Goal: Find specific page/section: Find specific page/section

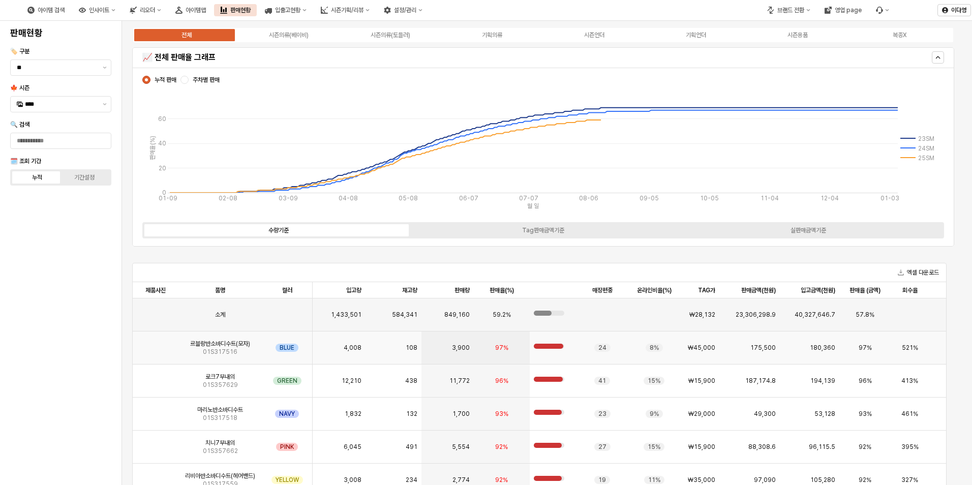
click at [156, 344] on img "App Frame" at bounding box center [156, 344] width 0 height 0
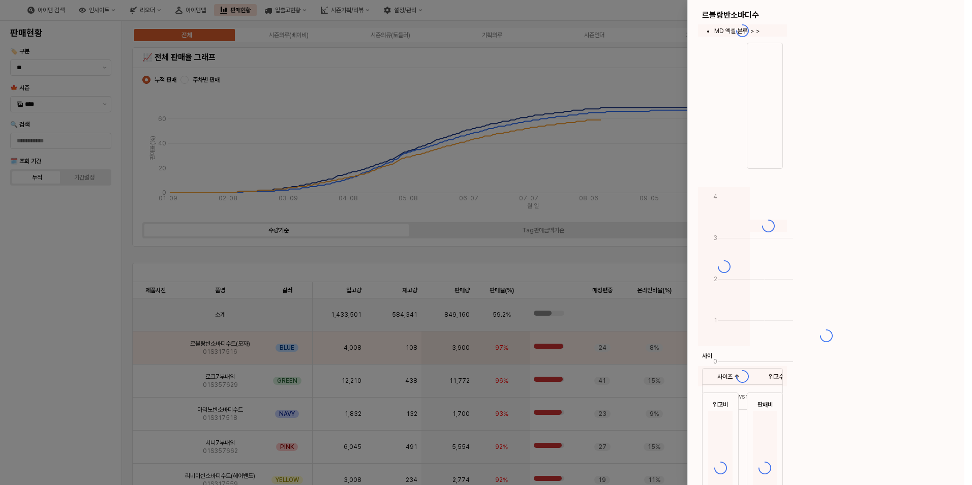
click at [156, 415] on div at bounding box center [486, 242] width 972 height 485
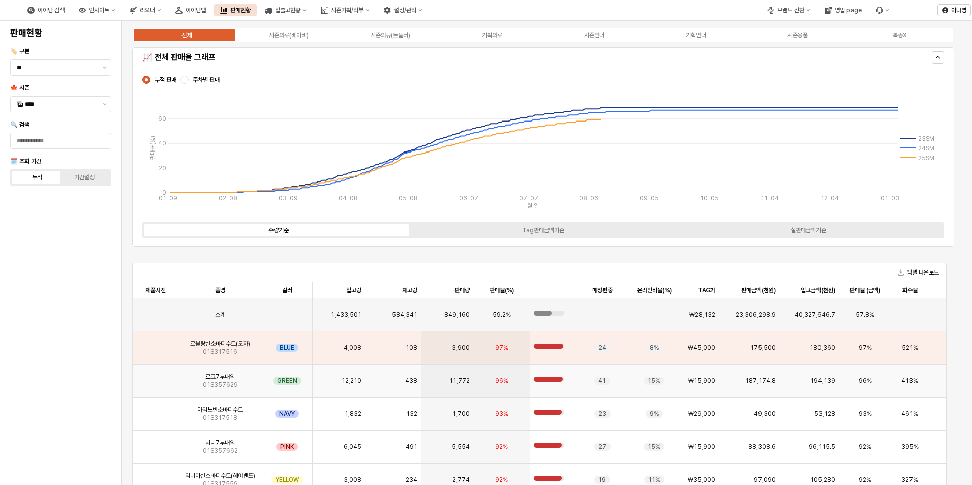
click at [156, 377] on img "App Frame" at bounding box center [156, 377] width 0 height 0
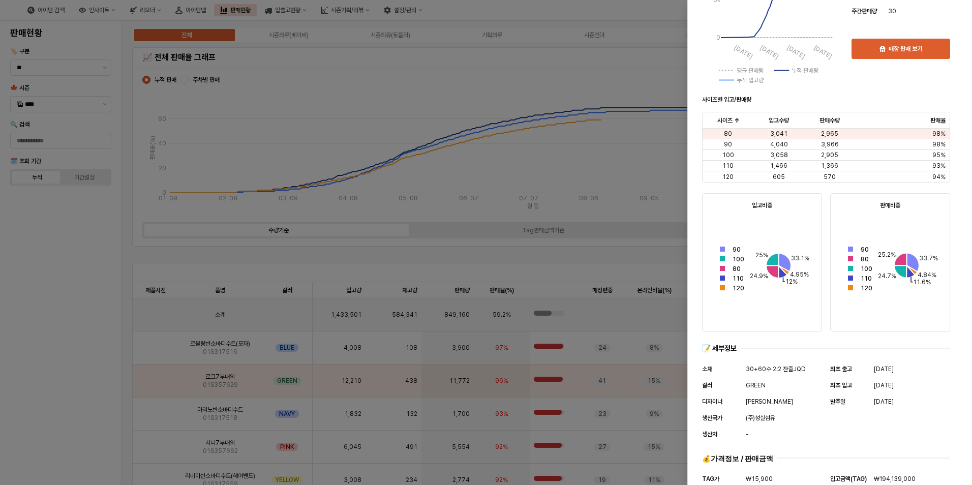
scroll to position [280, 0]
click at [152, 446] on div at bounding box center [486, 242] width 972 height 485
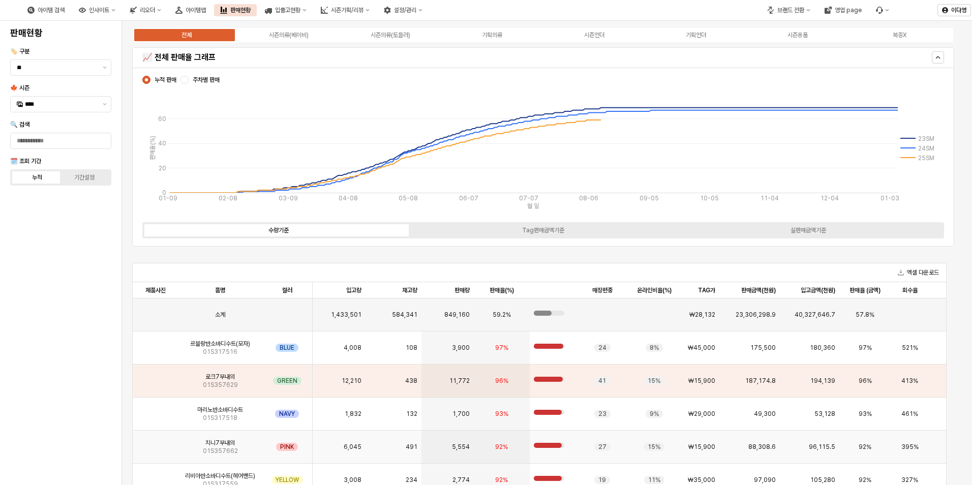
click at [156, 443] on img "App Frame" at bounding box center [156, 443] width 0 height 0
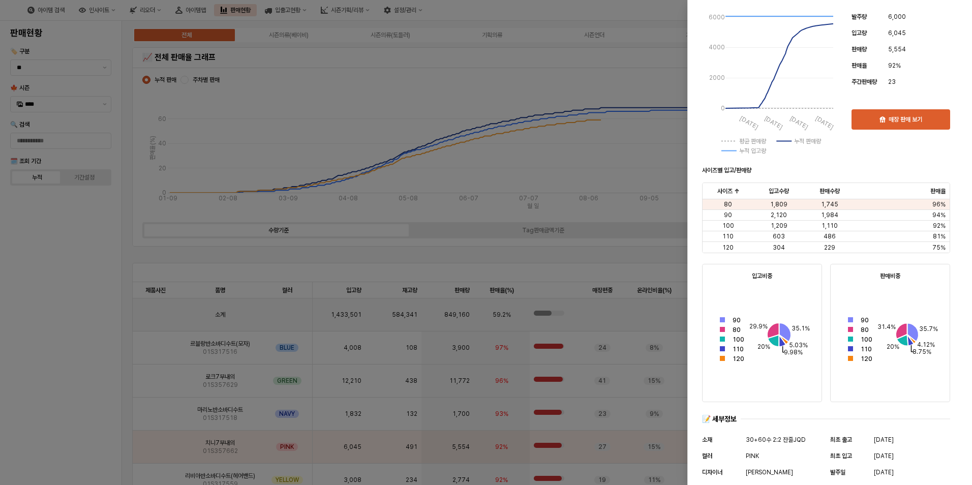
scroll to position [217, 0]
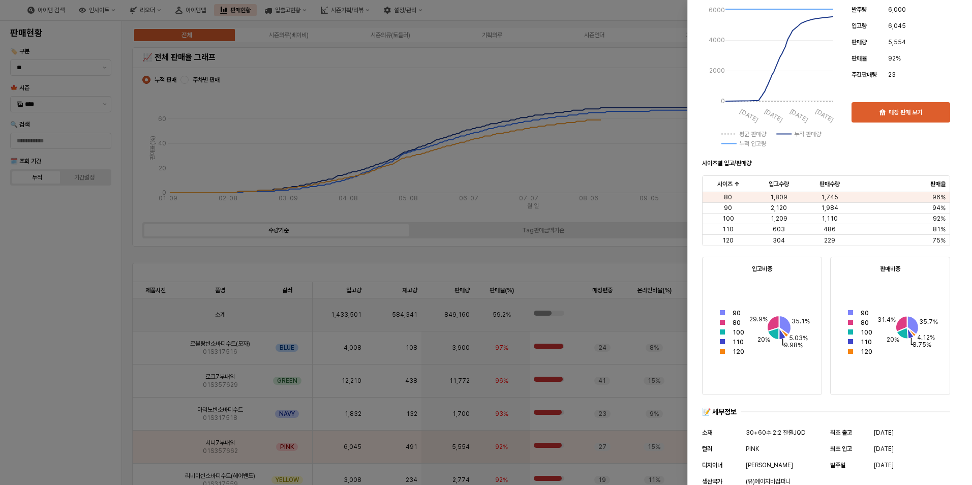
click at [75, 392] on div at bounding box center [486, 242] width 972 height 485
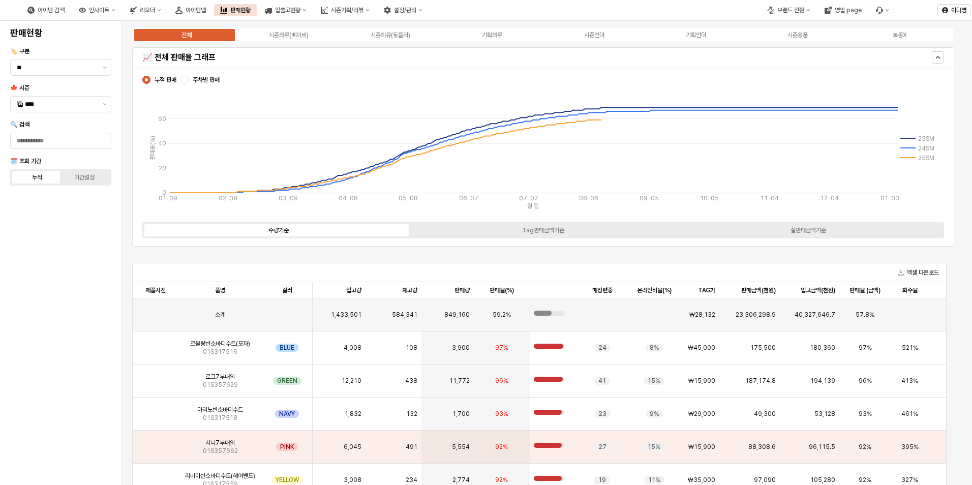
scroll to position [20, 0]
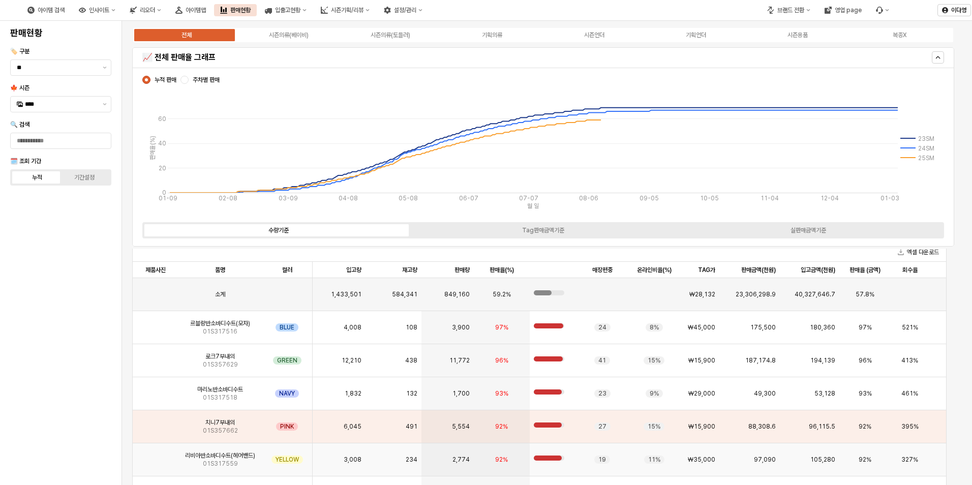
click at [156, 456] on img "App Frame" at bounding box center [156, 456] width 0 height 0
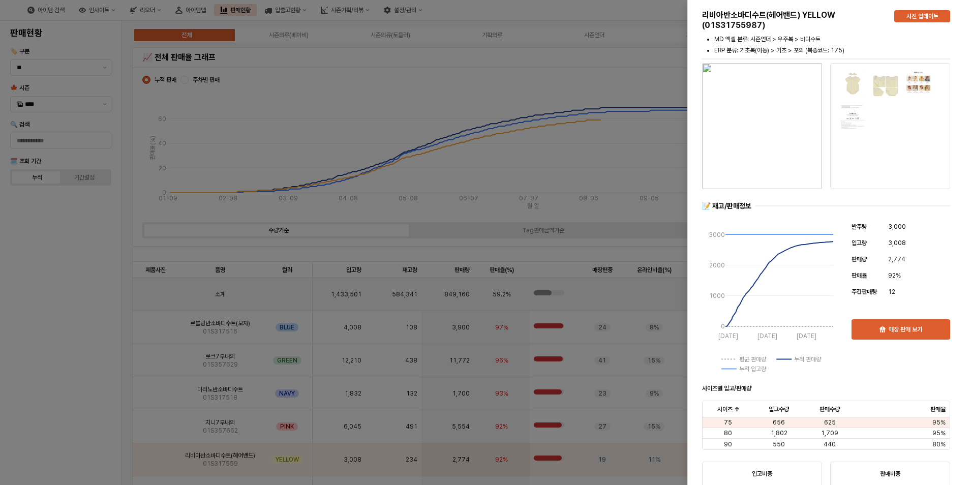
click at [23, 339] on div at bounding box center [486, 242] width 972 height 485
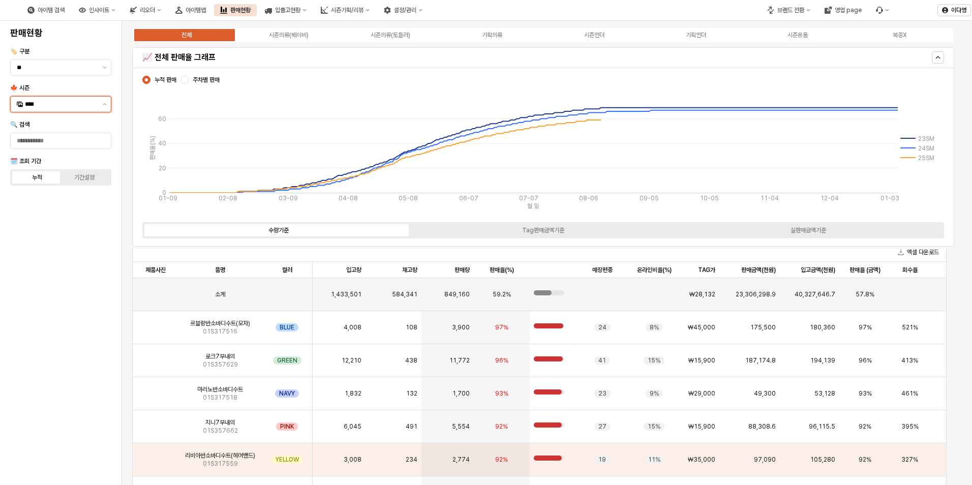
click at [33, 106] on input "****" at bounding box center [61, 104] width 72 height 10
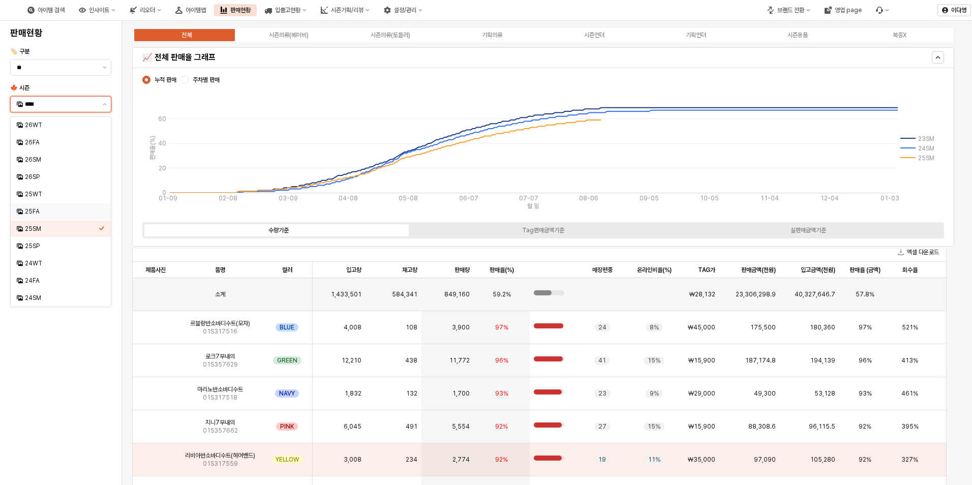
click at [32, 211] on div "25FA" at bounding box center [62, 211] width 74 height 8
type input "****"
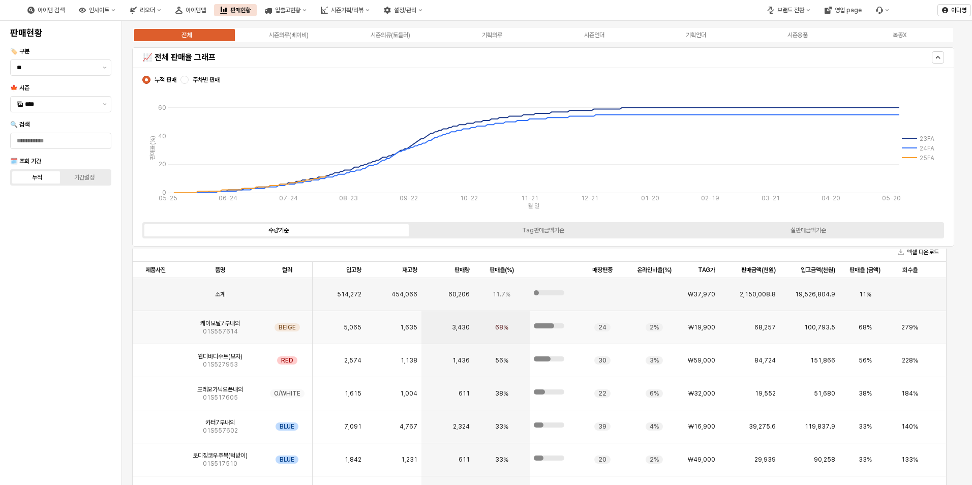
click at [156, 323] on img "App Frame" at bounding box center [156, 323] width 0 height 0
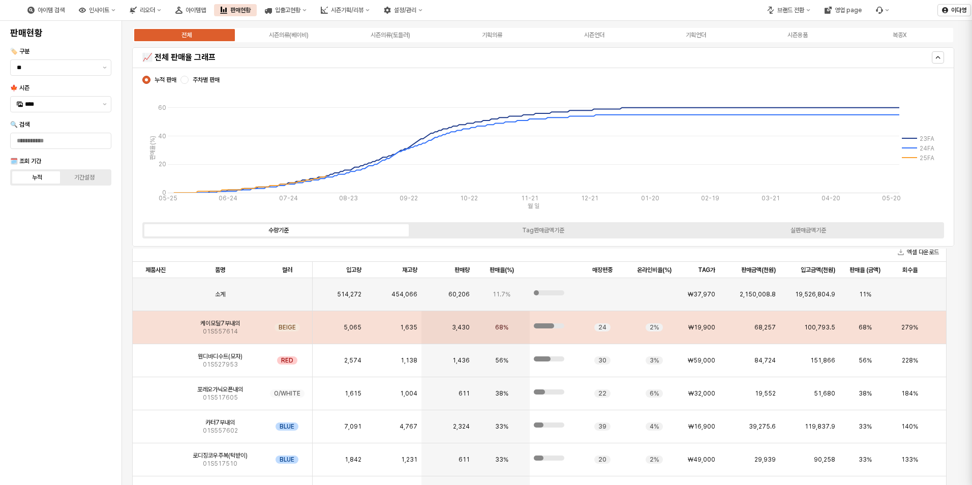
click at [155, 457] on div at bounding box center [486, 242] width 972 height 485
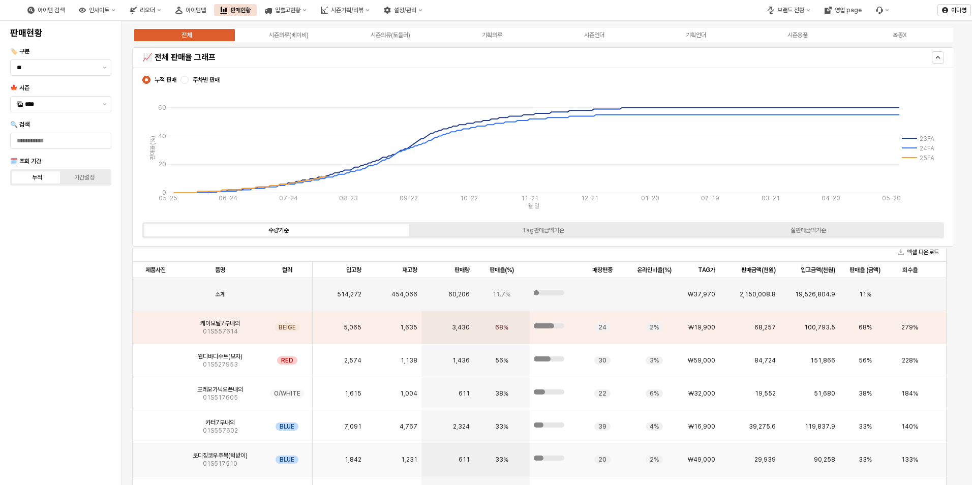
click at [156, 456] on img "App Frame" at bounding box center [156, 456] width 0 height 0
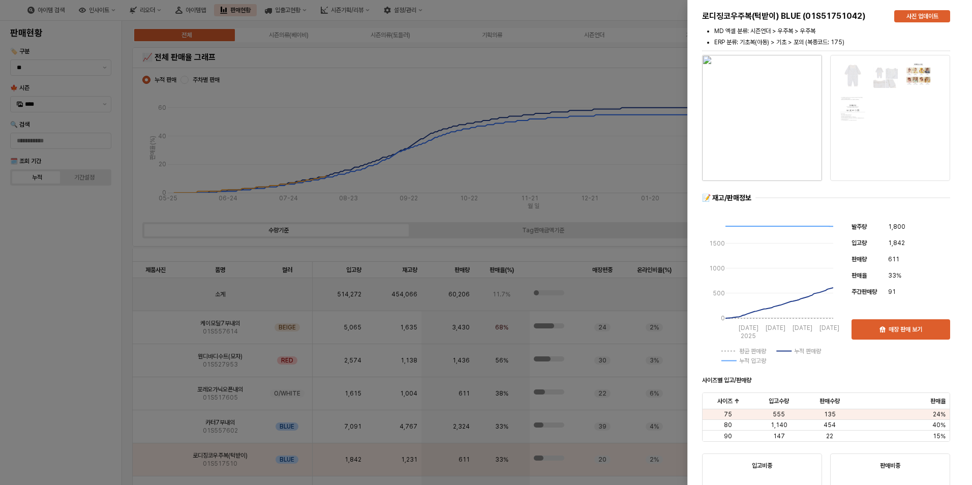
click at [874, 87] on img at bounding box center [886, 76] width 26 height 26
click at [74, 359] on div at bounding box center [486, 242] width 972 height 485
